Goal: Find contact information: Find contact information

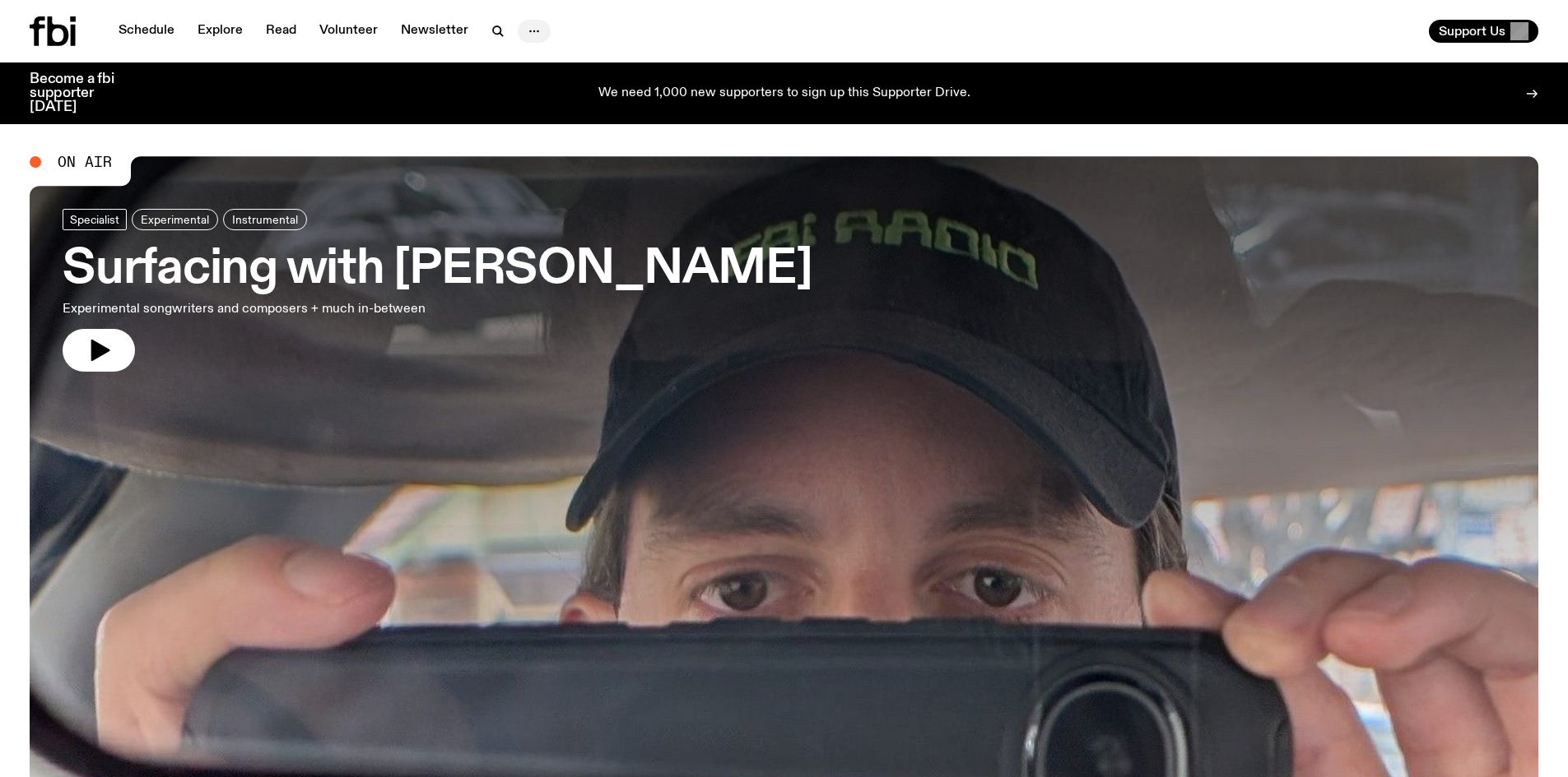
click at [531, 24] on icon "button" at bounding box center [533, 31] width 20 height 20
click at [534, 62] on link "About Us" at bounding box center [533, 66] width 82 height 23
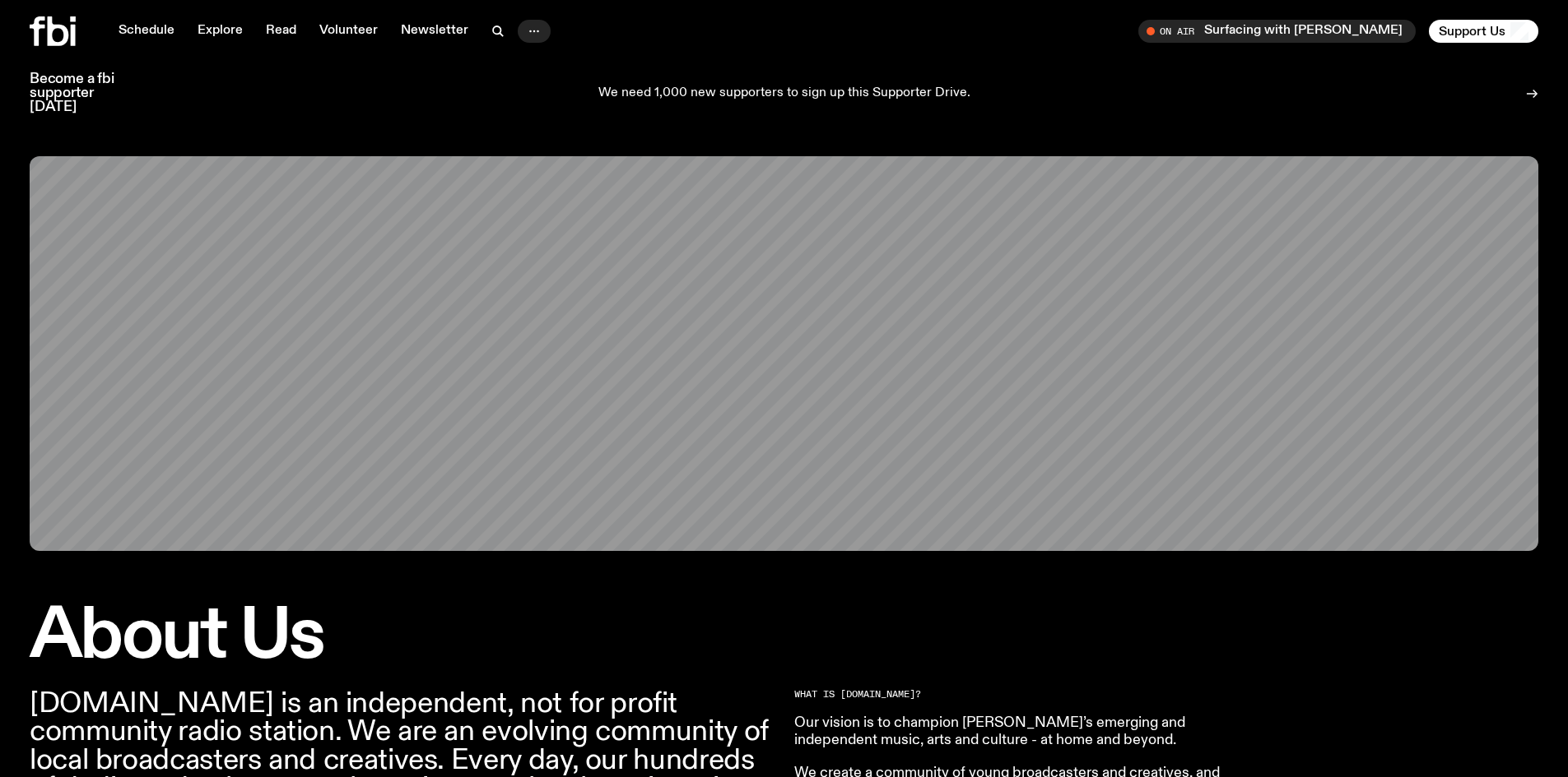
click at [524, 29] on icon "button" at bounding box center [533, 31] width 20 height 20
click at [531, 92] on link "Contact" at bounding box center [533, 93] width 82 height 23
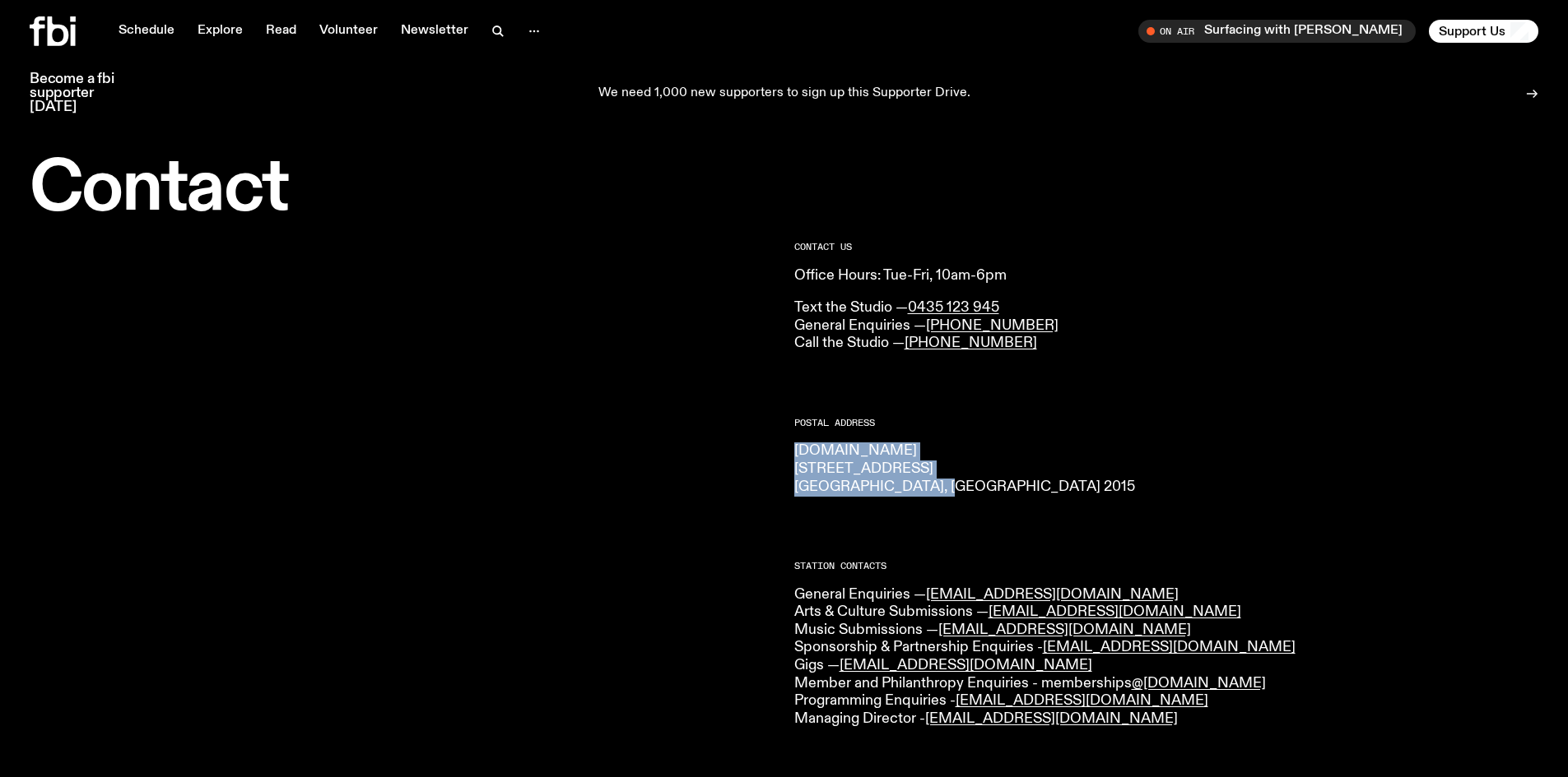
drag, startPoint x: 939, startPoint y: 487, endPoint x: 793, endPoint y: 451, distance: 150.4
click at [794, 451] on p "[DOMAIN_NAME] [STREET_ADDRESS] 2015" at bounding box center [1167, 469] width 744 height 54
copy p "[DOMAIN_NAME] [STREET_ADDRESS] 2015"
